Goal: Task Accomplishment & Management: Use online tool/utility

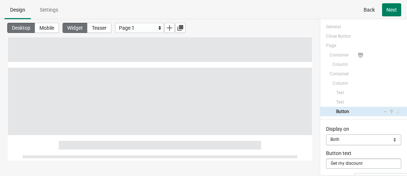
select select "both"
select select "open"
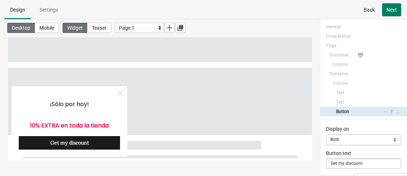
scroll to position [103, 0]
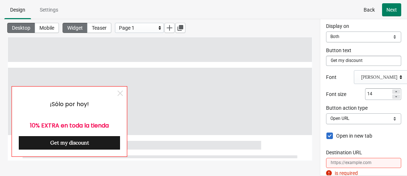
click at [125, 111] on div at bounding box center [70, 121] width 116 height 71
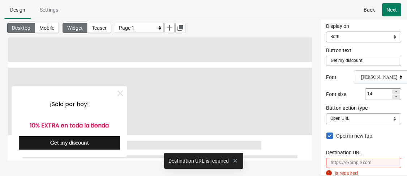
click at [88, 142] on div "Get my discount" at bounding box center [69, 142] width 101 height 13
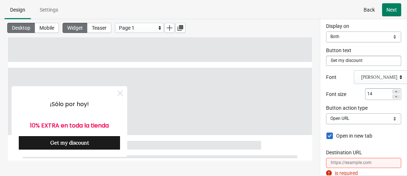
click at [98, 145] on div "Get my discount" at bounding box center [69, 142] width 101 height 13
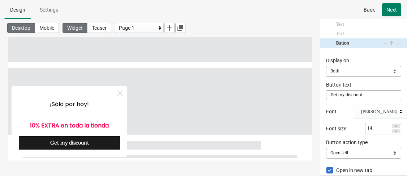
scroll to position [67, 0]
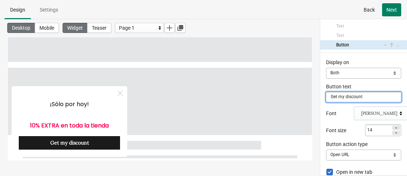
drag, startPoint x: 366, startPoint y: 93, endPoint x: 325, endPoint y: 93, distance: 41.6
type input "CÓDIGO: EXTRA10"
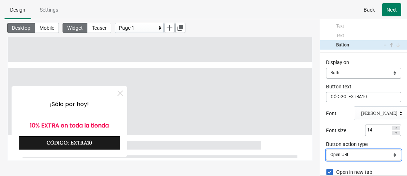
click at [354, 150] on select "Close Popup Open URL Switch page Apply discount code" at bounding box center [363, 154] width 75 height 11
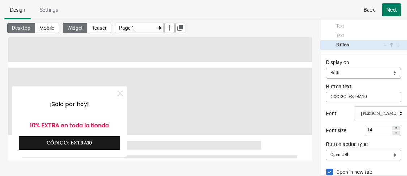
click at [344, 10] on ul "Design Settings" at bounding box center [203, 9] width 401 height 19
click at [375, 117] on div "[PERSON_NAME]" at bounding box center [382, 113] width 56 height 14
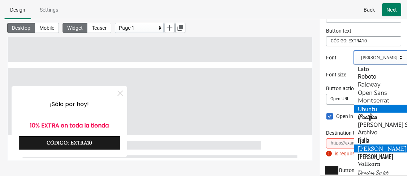
scroll to position [139, 0]
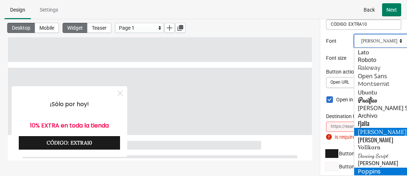
click at [370, 169] on div "Poppins" at bounding box center [381, 171] width 55 height 8
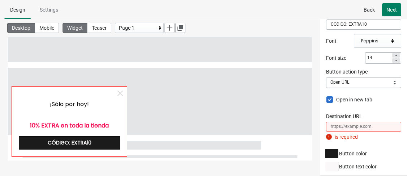
click at [125, 108] on div at bounding box center [70, 121] width 116 height 71
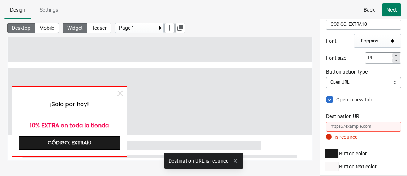
click at [125, 108] on div at bounding box center [70, 121] width 116 height 71
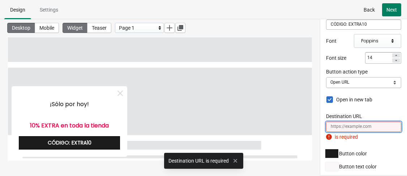
click at [331, 125] on input "Destination URL" at bounding box center [363, 127] width 75 height 10
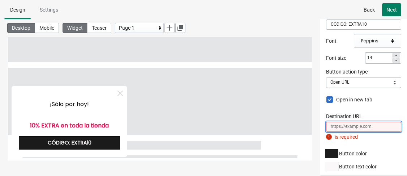
click at [370, 125] on input "Destination URL" at bounding box center [363, 127] width 75 height 10
paste input "[URL][DOMAIN_NAME]"
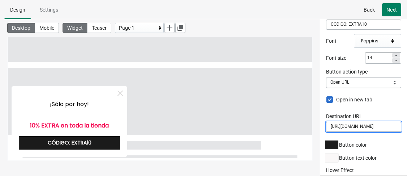
type input "[URL][DOMAIN_NAME]"
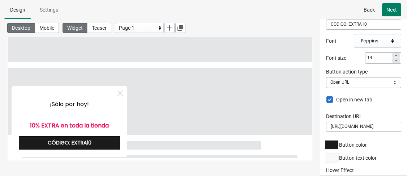
scroll to position [0, 0]
click at [334, 158] on div at bounding box center [331, 157] width 13 height 9
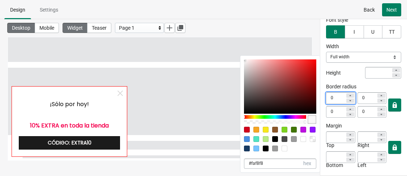
click at [120, 112] on div at bounding box center [70, 121] width 116 height 71
select select "both"
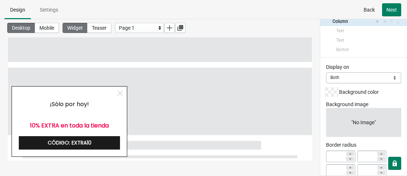
scroll to position [59, 0]
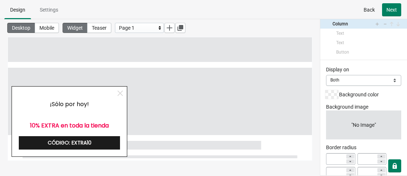
click at [338, 90] on div at bounding box center [331, 94] width 13 height 9
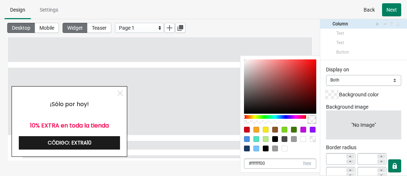
click at [276, 150] on div at bounding box center [275, 148] width 6 height 6
type input "9B9B9B"
type input "155"
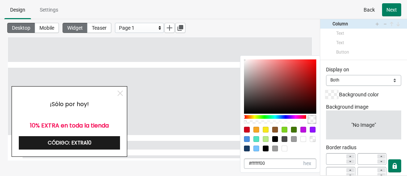
type input "100"
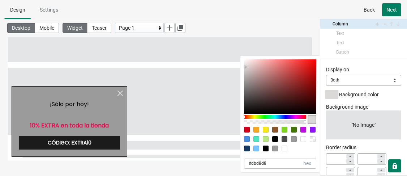
drag, startPoint x: 244, startPoint y: 81, endPoint x: 245, endPoint y: 67, distance: 13.8
click at [245, 67] on div at bounding box center [244, 66] width 1 height 1
type input "DBD8D8"
type input "219"
type input "216"
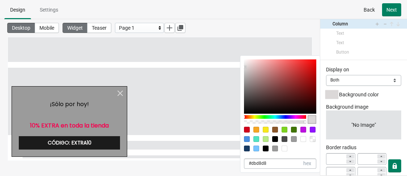
type input "216"
type input "#dbd8d8"
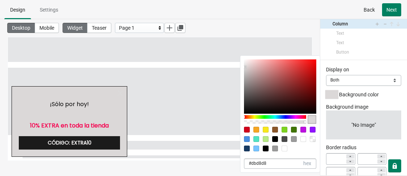
type input "F3F2F2"
type input "243"
type input "242"
type input "#f3f2f2"
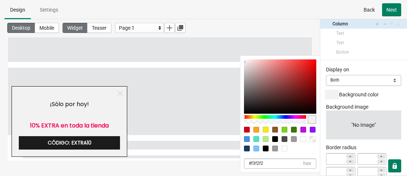
drag, startPoint x: 244, startPoint y: 66, endPoint x: 244, endPoint y: 62, distance: 4.3
click at [244, 62] on div at bounding box center [244, 61] width 1 height 1
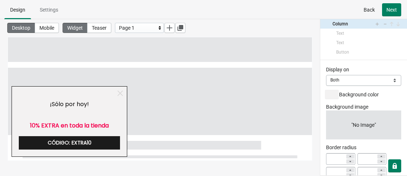
click at [182, 5] on ul "Design Settings" at bounding box center [203, 9] width 401 height 19
